Goal: Information Seeking & Learning: Compare options

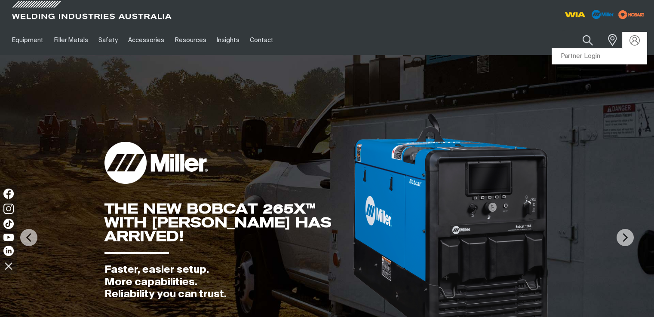
click at [600, 54] on link "Partner Login" at bounding box center [599, 57] width 95 height 16
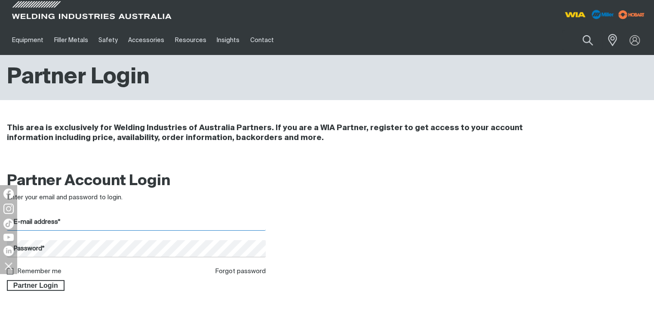
type input "[EMAIL_ADDRESS][DOMAIN_NAME]"
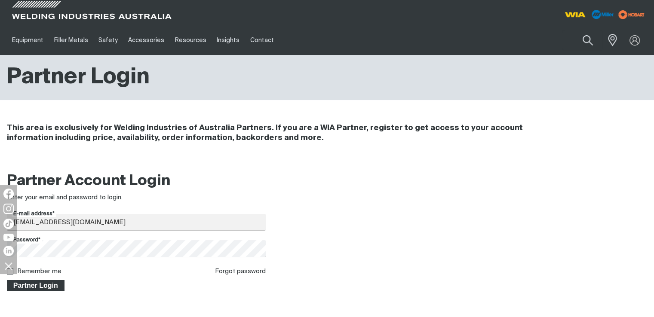
click at [26, 289] on span "Partner Login" at bounding box center [36, 285] width 56 height 11
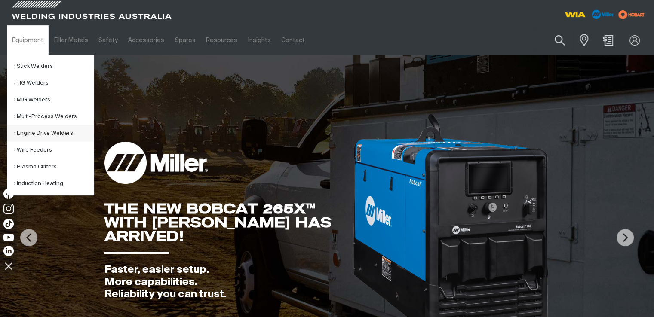
click at [42, 135] on link "Engine Drive Welders" at bounding box center [54, 133] width 80 height 17
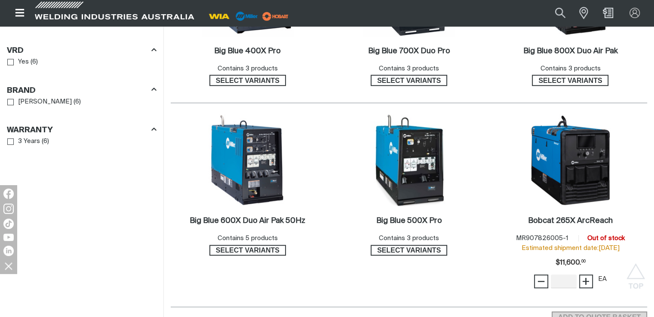
scroll to position [602, 0]
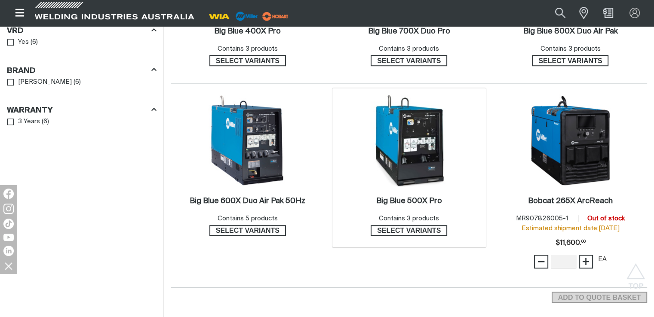
click at [433, 167] on img at bounding box center [409, 141] width 92 height 92
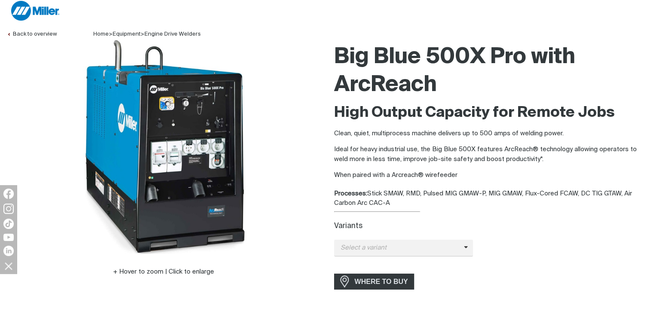
scroll to position [129, 0]
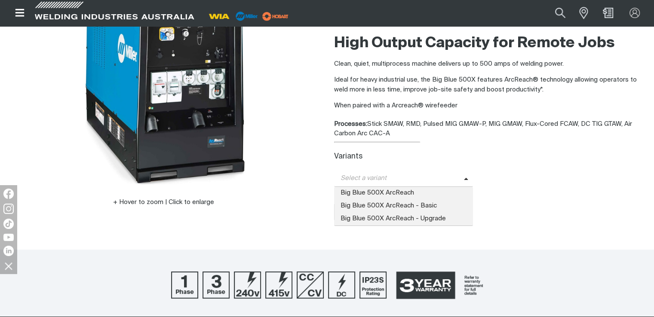
click at [392, 175] on span "Select a variant" at bounding box center [399, 179] width 130 height 10
click at [418, 206] on span "Big Blue 500X ArcReach - Basic" at bounding box center [403, 206] width 139 height 13
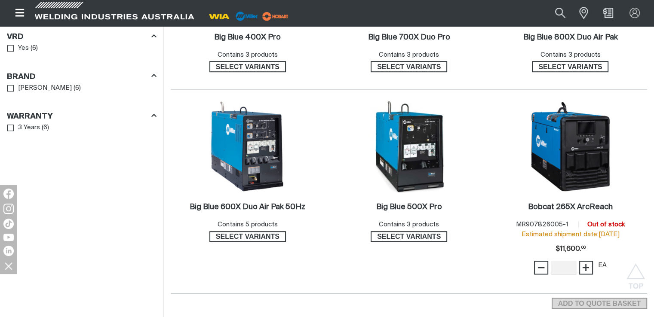
scroll to position [602, 0]
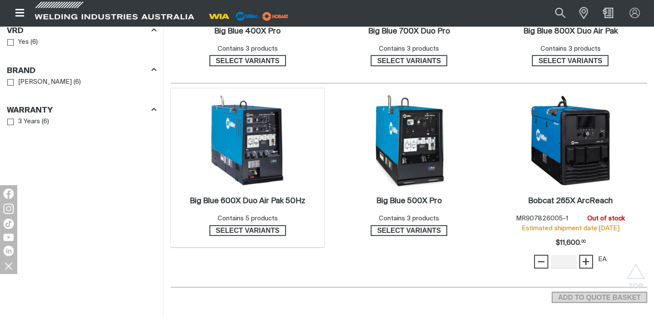
click at [274, 153] on img at bounding box center [248, 141] width 92 height 92
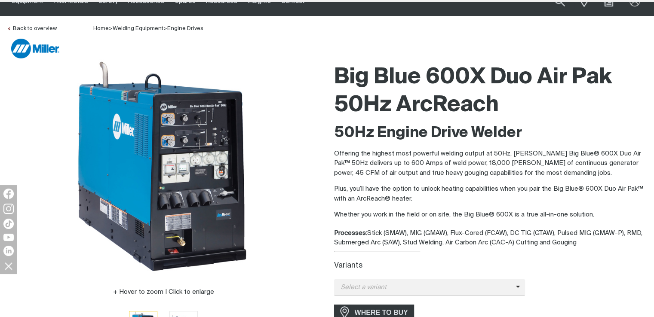
scroll to position [86, 0]
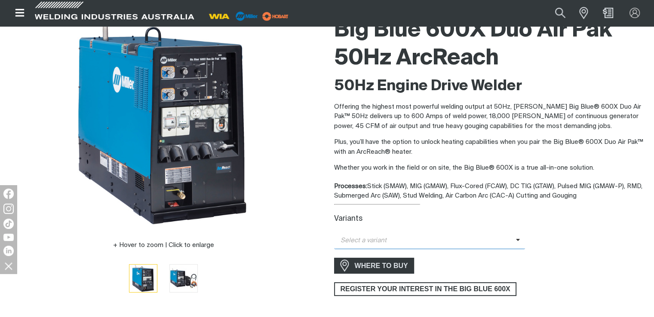
click at [395, 245] on span "Select a variant" at bounding box center [425, 241] width 182 height 10
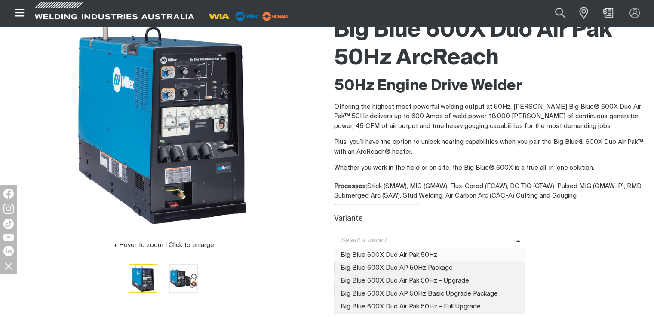
click at [413, 253] on span "Big Blue 600X Duo Air Pak 50Hz" at bounding box center [429, 255] width 191 height 13
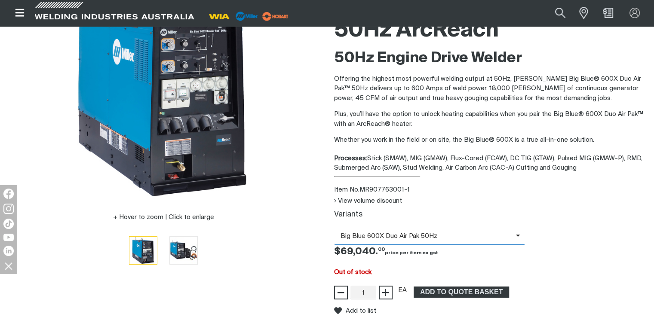
scroll to position [129, 0]
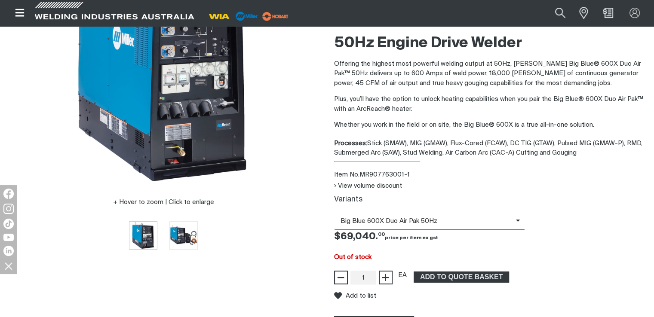
click at [418, 222] on span "Big Blue 600X Duo Air Pak 50Hz" at bounding box center [425, 222] width 182 height 10
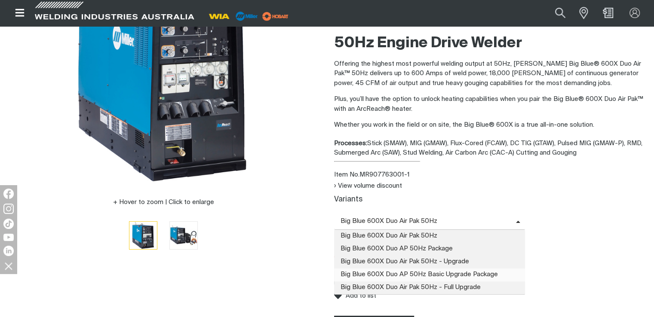
click at [434, 273] on span "Big Blue 600X Duo AP 50Hz Basic Upgrade Package" at bounding box center [429, 275] width 191 height 13
click at [404, 222] on span "Big Blue 600X Duo AP 50Hz Basic Upgrade Package" at bounding box center [425, 222] width 182 height 10
click at [408, 245] on span "Big Blue 600X Duo AP 50Hz Package" at bounding box center [429, 249] width 191 height 13
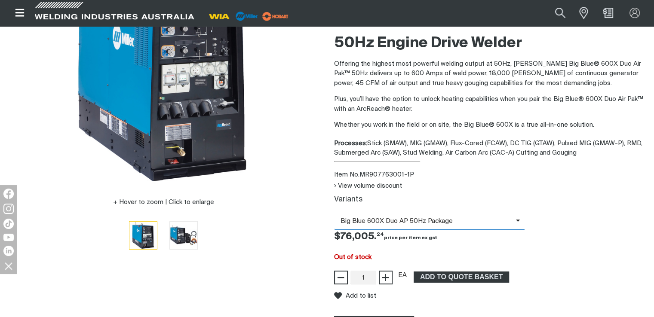
click at [396, 223] on span "Big Blue 600X Duo AP 50Hz Package" at bounding box center [425, 222] width 182 height 10
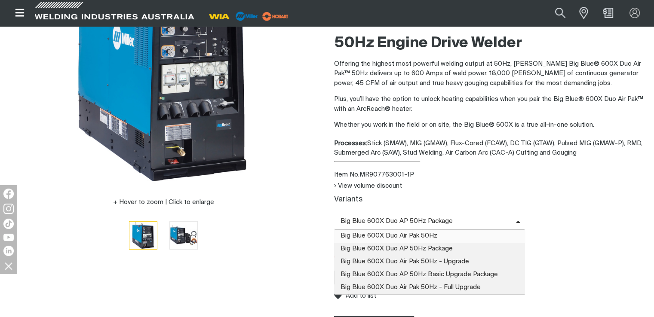
click at [397, 239] on span "Big Blue 600X Duo Air Pak 50Hz" at bounding box center [429, 236] width 191 height 13
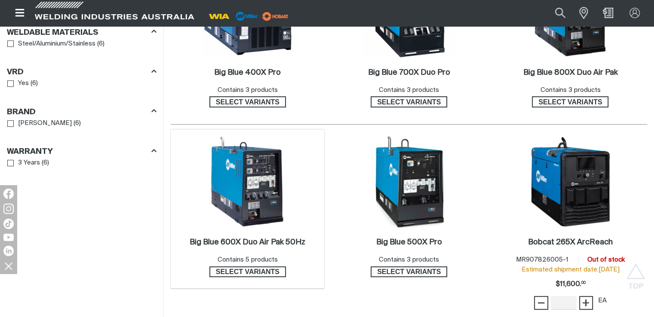
scroll to position [559, 0]
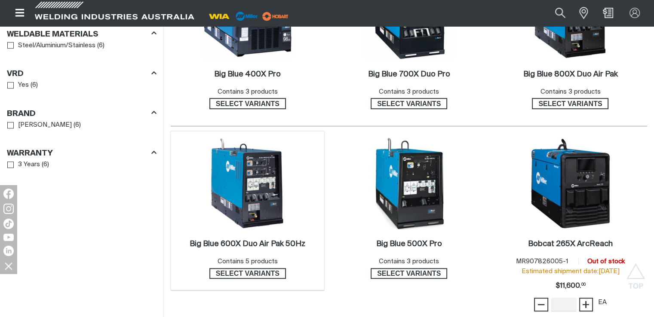
click at [232, 158] on img at bounding box center [248, 184] width 92 height 92
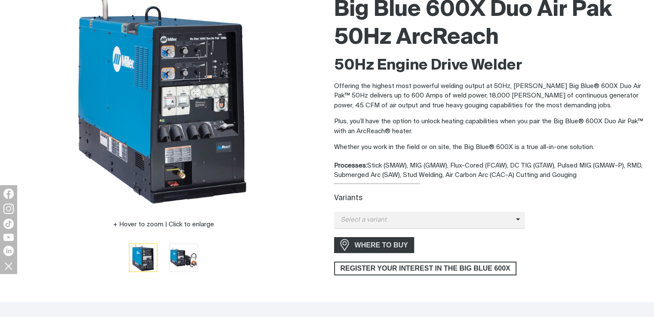
scroll to position [172, 0]
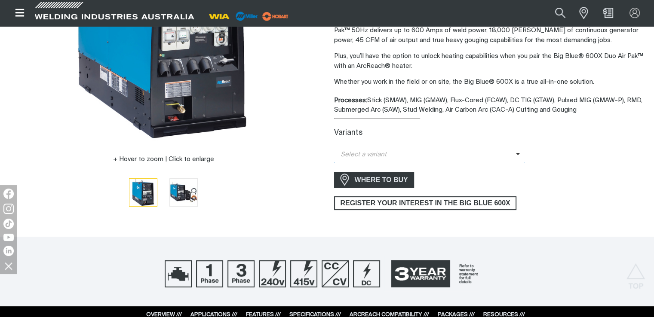
click at [410, 156] on span "Select a variant" at bounding box center [425, 155] width 182 height 10
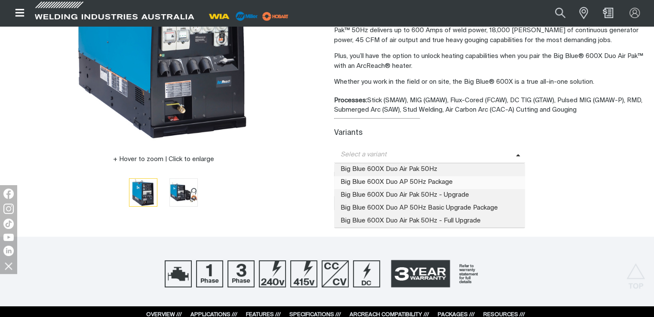
click at [467, 185] on span "Big Blue 600X Duo AP 50Hz Package" at bounding box center [429, 182] width 191 height 13
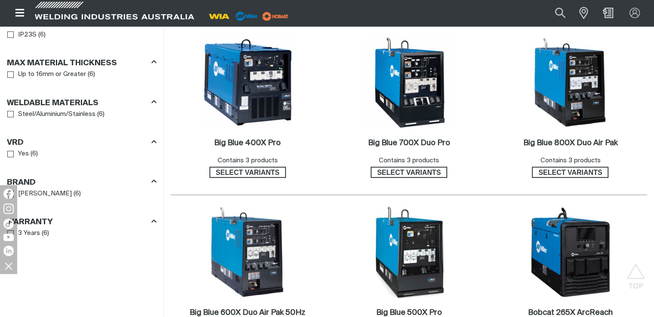
scroll to position [559, 0]
